Goal: Browse casually: Explore the website without a specific task or goal

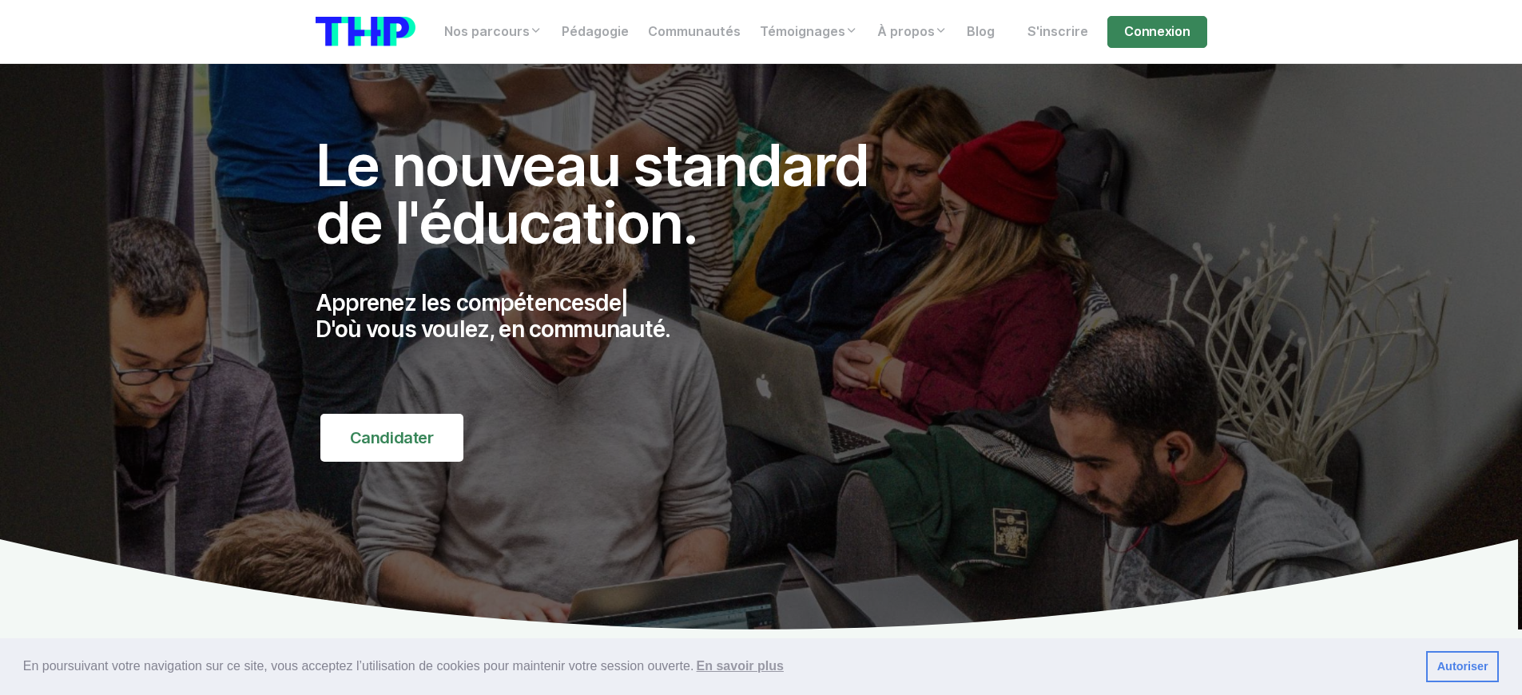
click at [609, 316] on p "Apprenez les compétences de | D'où vous voulez, en communauté." at bounding box center [610, 317] width 588 height 54
click at [609, 316] on p "Apprenez les compétences demandées du marché, | D'où vous voulez, en communauté." at bounding box center [610, 317] width 588 height 54
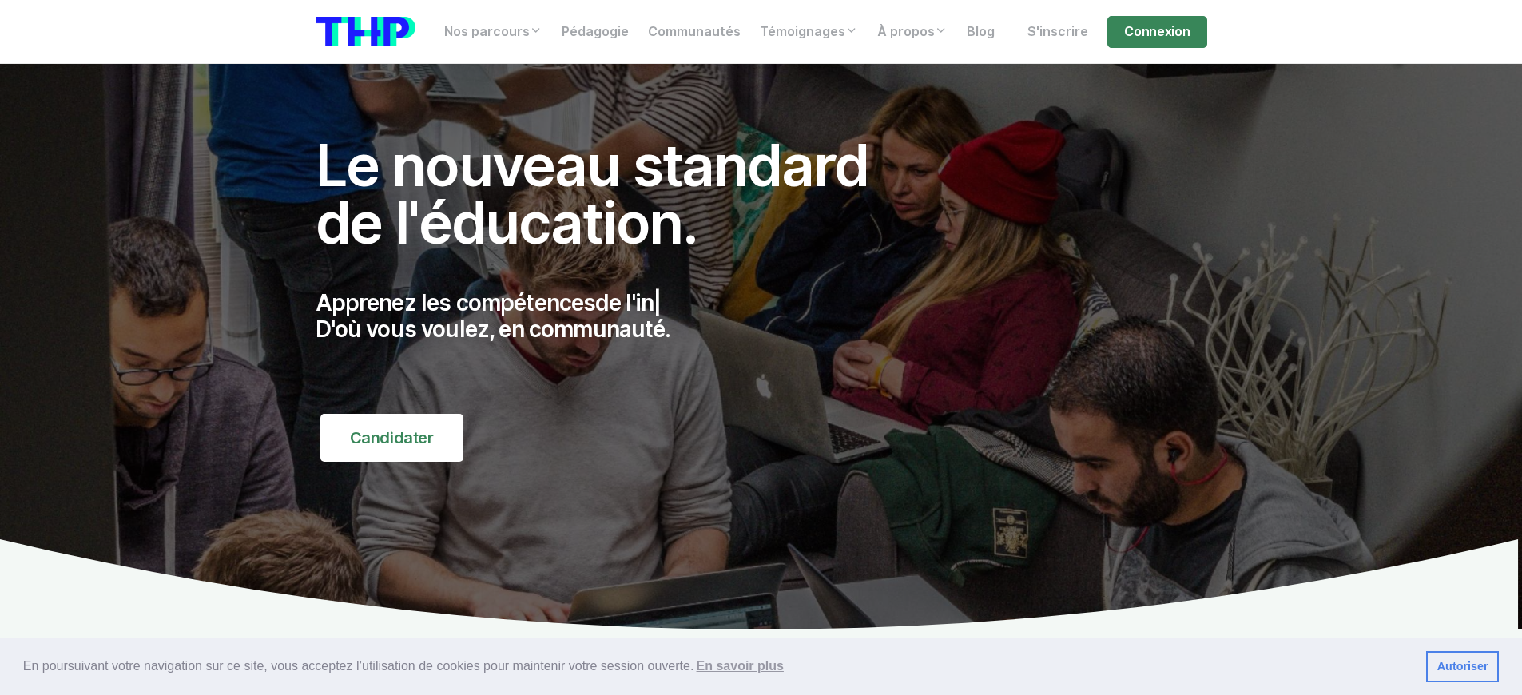
click at [609, 316] on p "Apprenez les compétences de l'in | D'où vous voulez, en communauté." at bounding box center [610, 317] width 588 height 54
click at [609, 316] on p "Apprenez les compétences dem | D'où vous voulez, en communauté." at bounding box center [610, 317] width 588 height 54
click at [609, 316] on p "Apprenez les compétences dema | D'où vous voulez, en communauté." at bounding box center [610, 317] width 588 height 54
click at [609, 316] on p "Apprenez les compétences du | D'où vous voulez, en communauté." at bounding box center [610, 317] width 588 height 54
click at [609, 316] on p "Apprenez les compétences demandées du mar | D'où vous voulez, en communauté." at bounding box center [610, 317] width 588 height 54
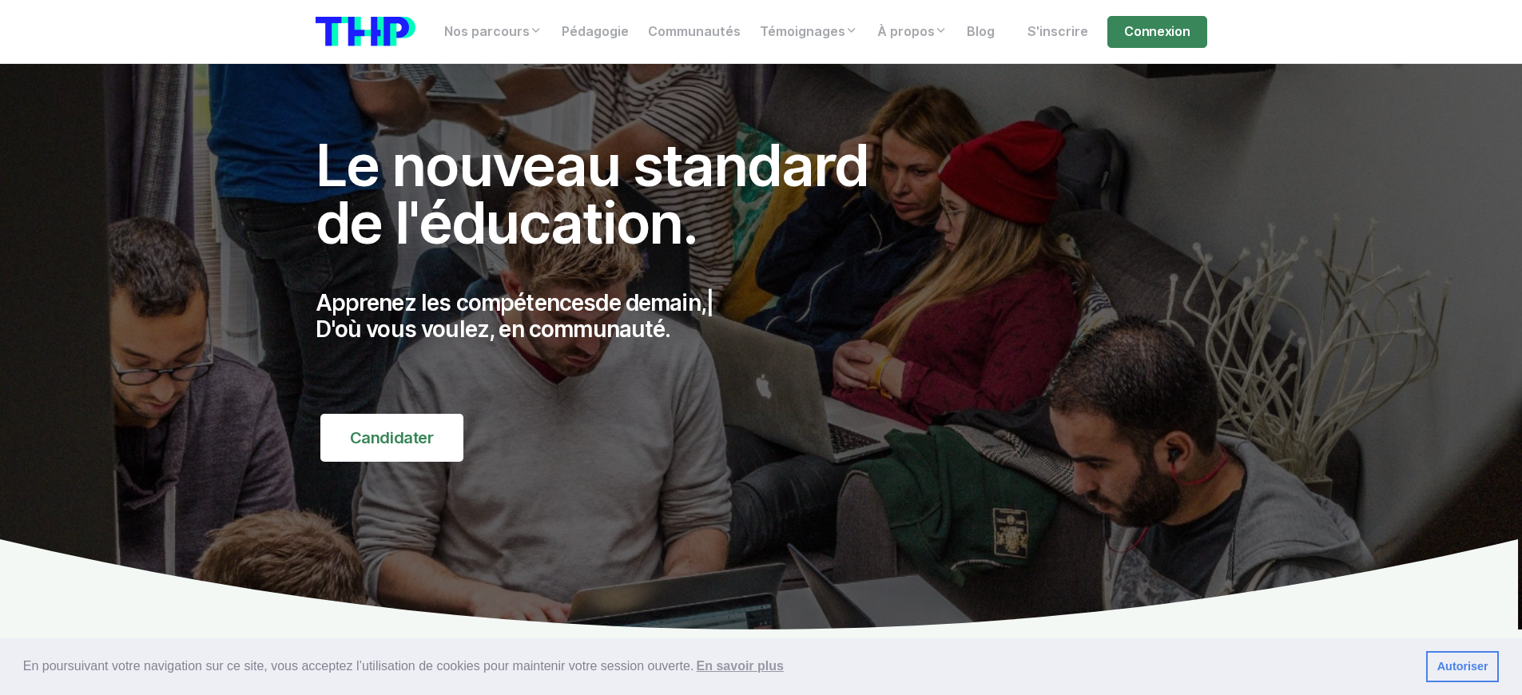
click at [609, 316] on p "Apprenez les compétences de [DATE], | D'où vous voulez, en communauté." at bounding box center [610, 317] width 588 height 54
click at [609, 316] on p "Apprenez les compétences du digital, | D'où vous voulez, en communauté." at bounding box center [610, 317] width 588 height 54
click at [609, 316] on p "Apprenez les compétences de l'informatique, | D'où vous voulez, en communauté." at bounding box center [610, 317] width 588 height 54
click at [609, 316] on p "Apprenez les compétences de l'inf | D'où vous voulez, en communauté." at bounding box center [610, 317] width 588 height 54
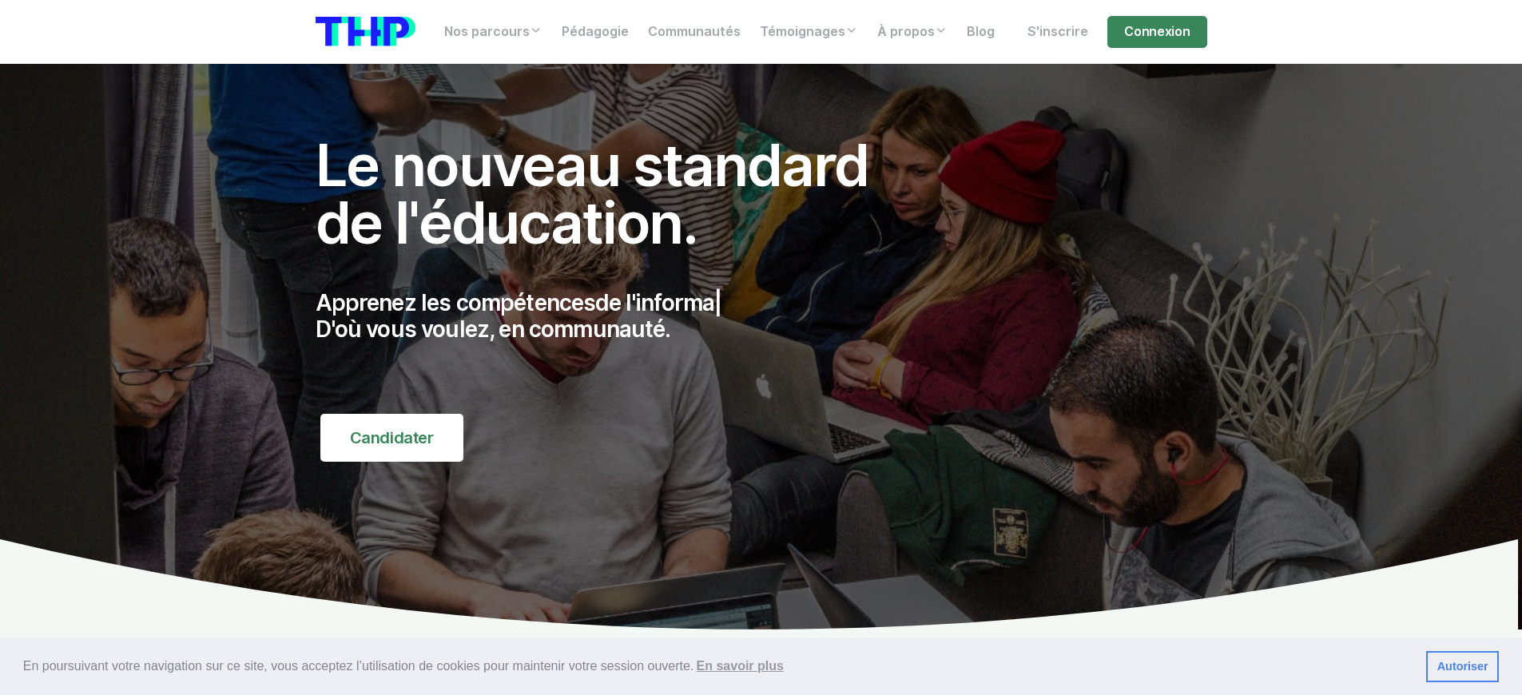
scroll to position [4619, 0]
click at [609, 316] on p "Apprenez les compétences du digital, | D'où vous voulez, en communauté." at bounding box center [610, 317] width 588 height 54
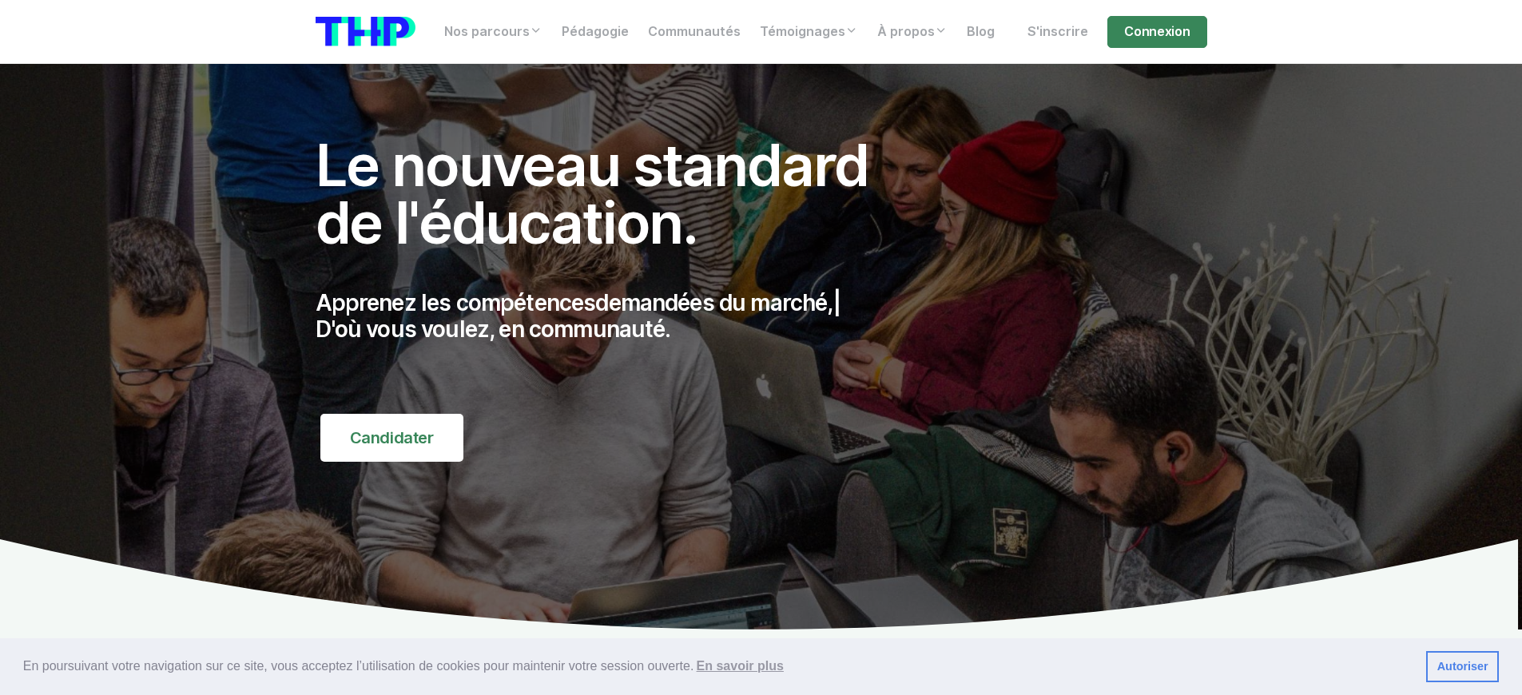
click at [609, 316] on p "Apprenez les compétences demandées du marché, | D'où vous voulez, en communauté." at bounding box center [610, 317] width 588 height 54
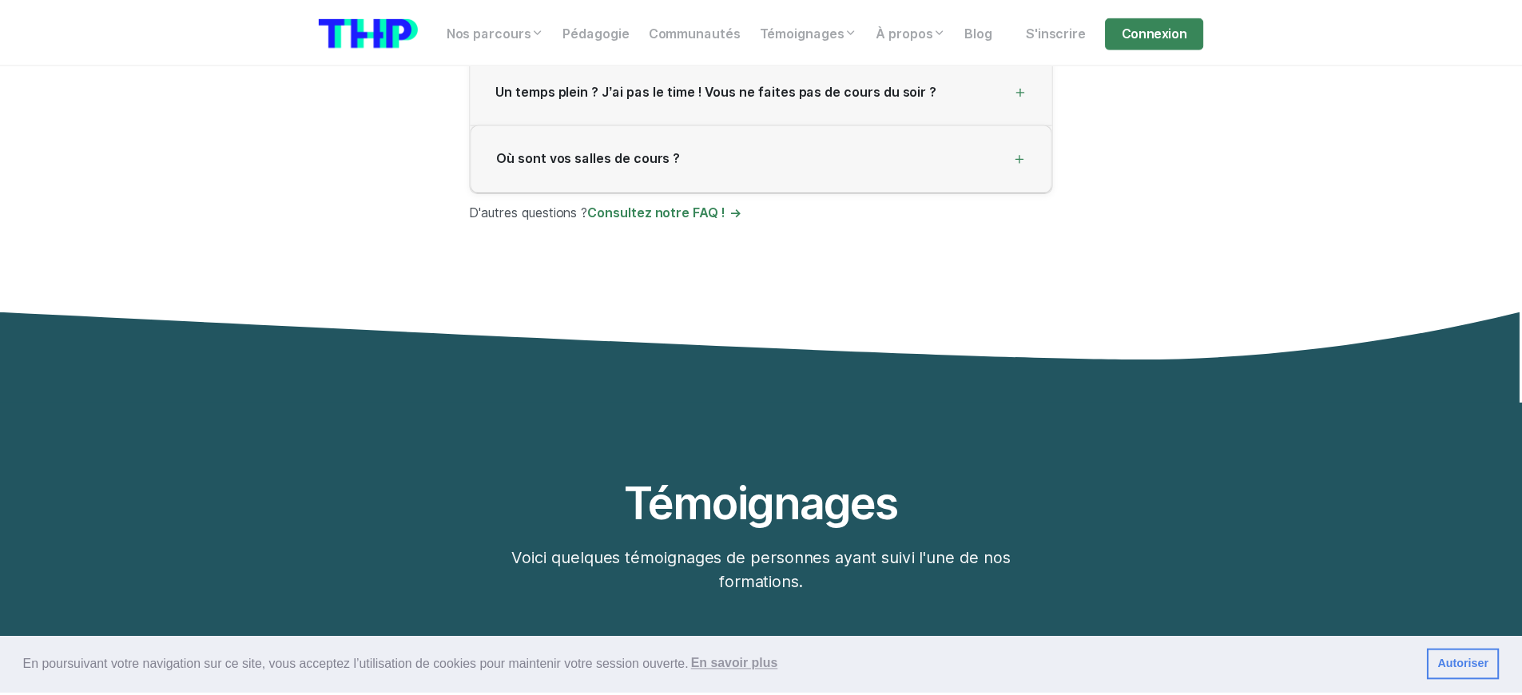
scroll to position [4680, 0]
